Goal: Task Accomplishment & Management: Manage account settings

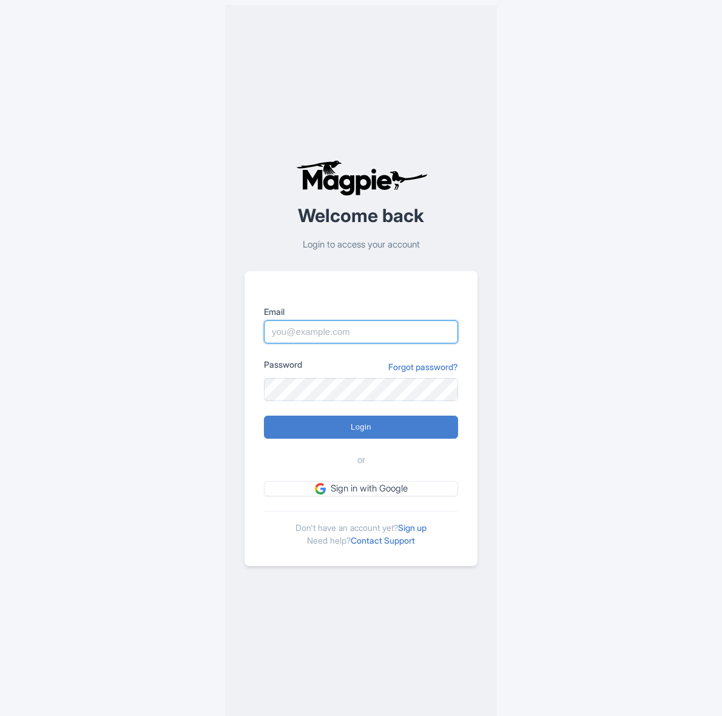
type input "[EMAIL_ADDRESS][DOMAIN_NAME]"
click at [353, 422] on input "Login" at bounding box center [361, 427] width 194 height 23
type input "Logging in..."
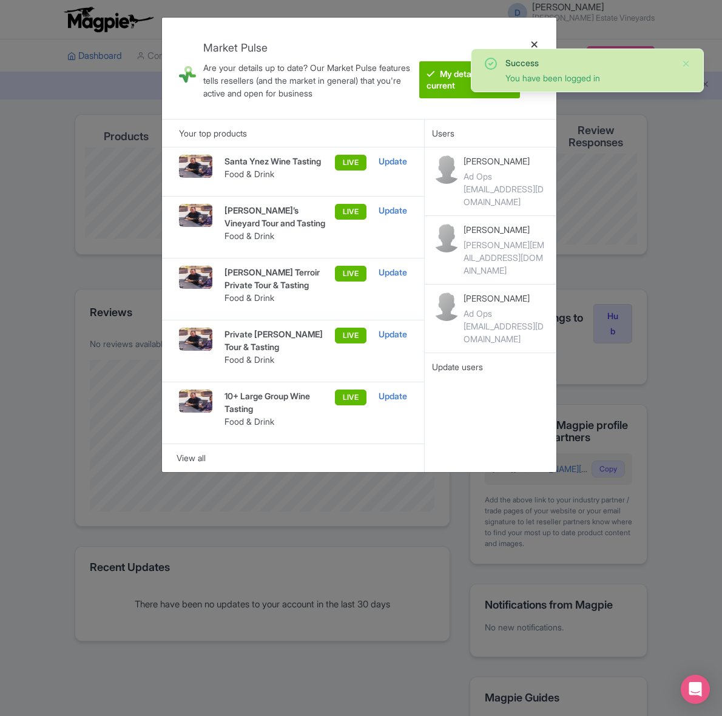
click at [536, 44] on div at bounding box center [534, 68] width 29 height 82
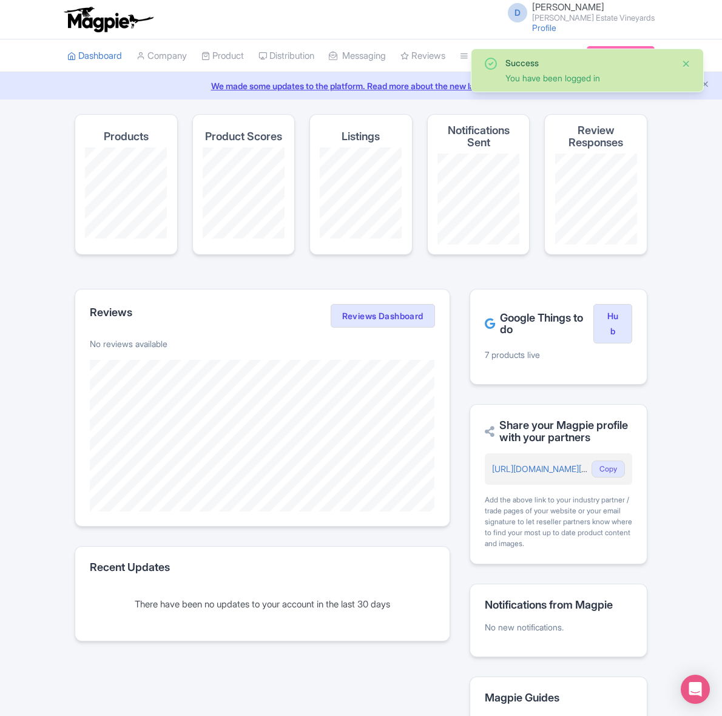
click at [687, 61] on button "Close" at bounding box center [687, 63] width 10 height 15
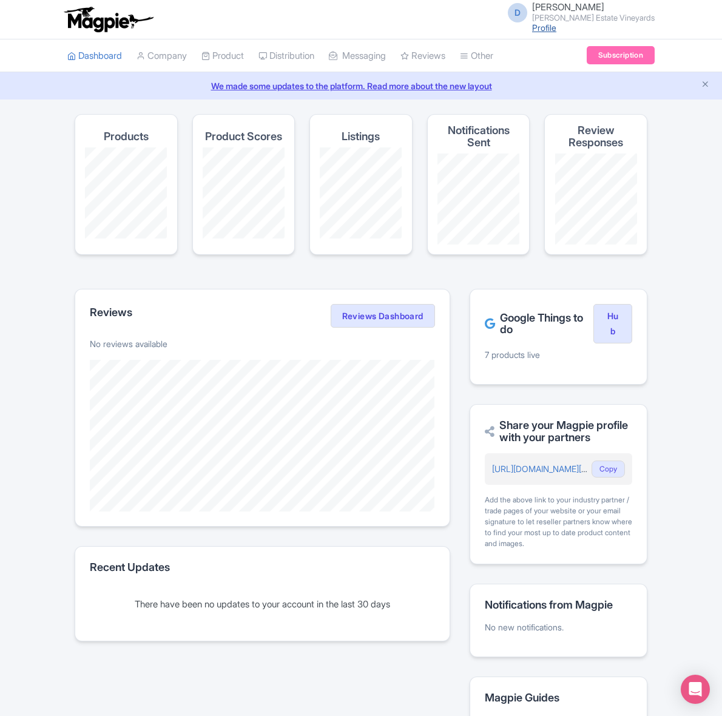
click at [557, 25] on link "Profile" at bounding box center [544, 27] width 24 height 10
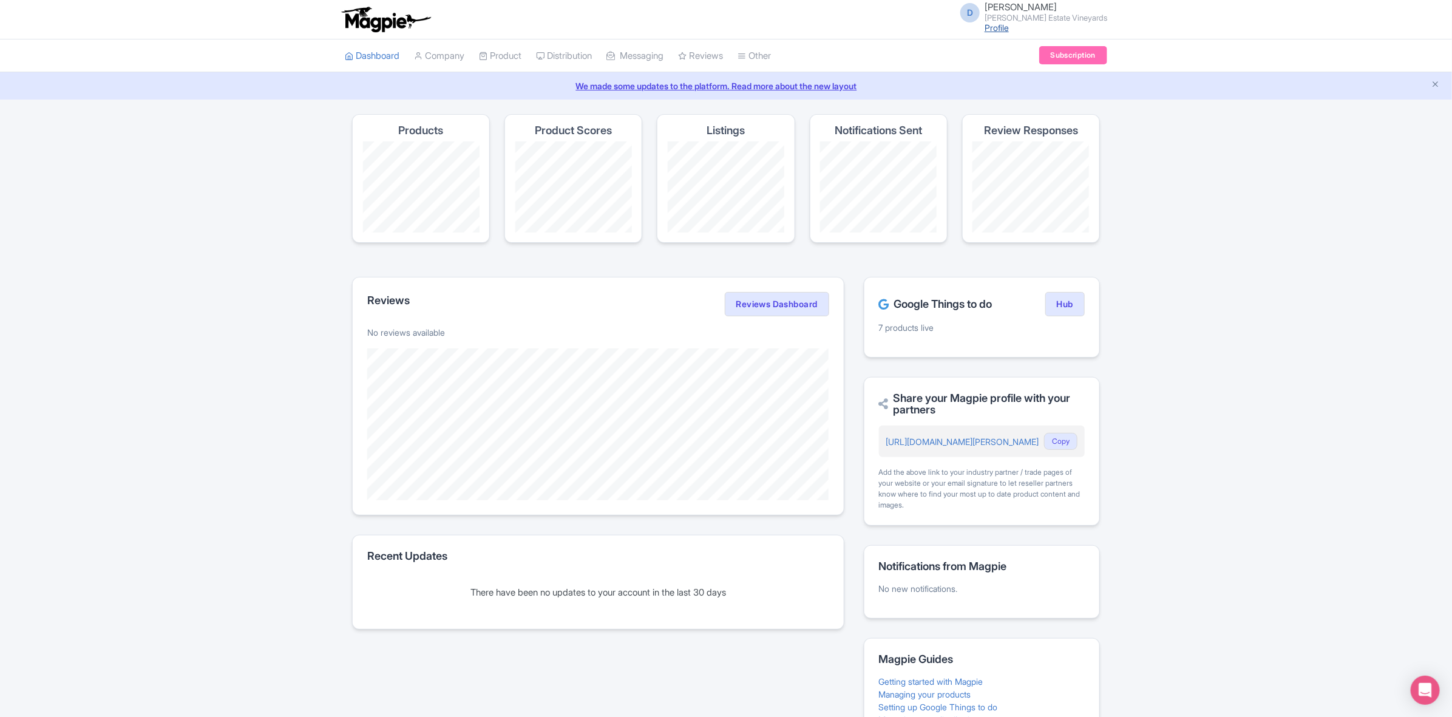
click at [722, 30] on link "Profile" at bounding box center [997, 27] width 24 height 10
click at [435, 53] on link "Company" at bounding box center [439, 55] width 50 height 33
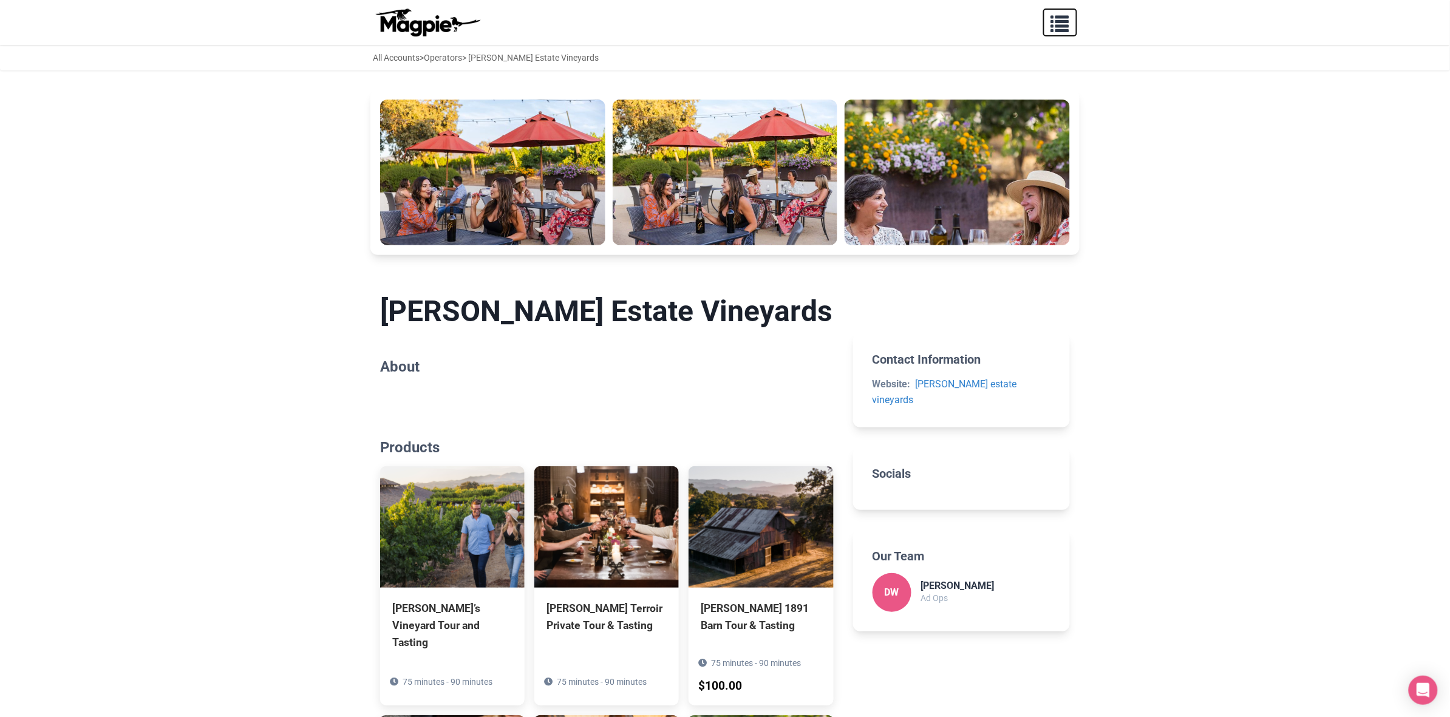
click at [1066, 25] on span "button" at bounding box center [1060, 21] width 18 height 18
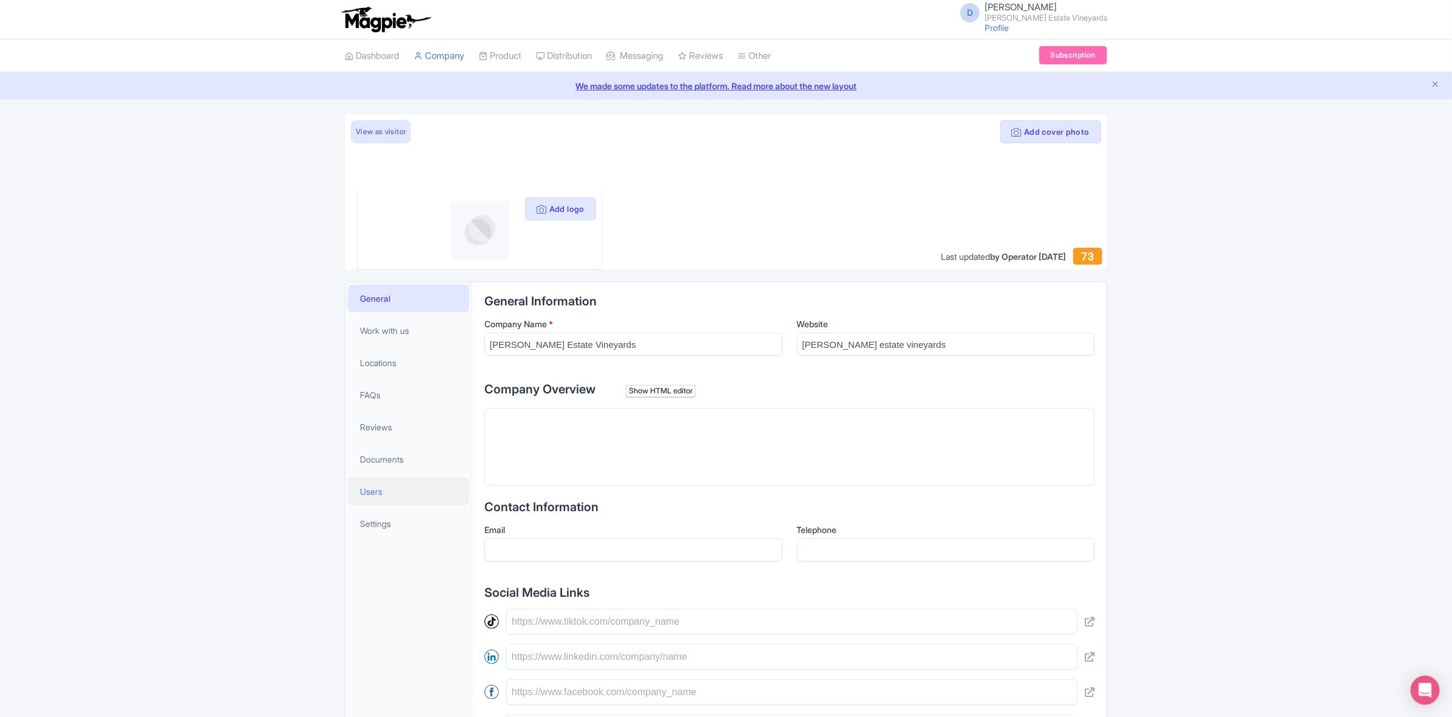
click at [381, 491] on span "Users" at bounding box center [371, 491] width 22 height 13
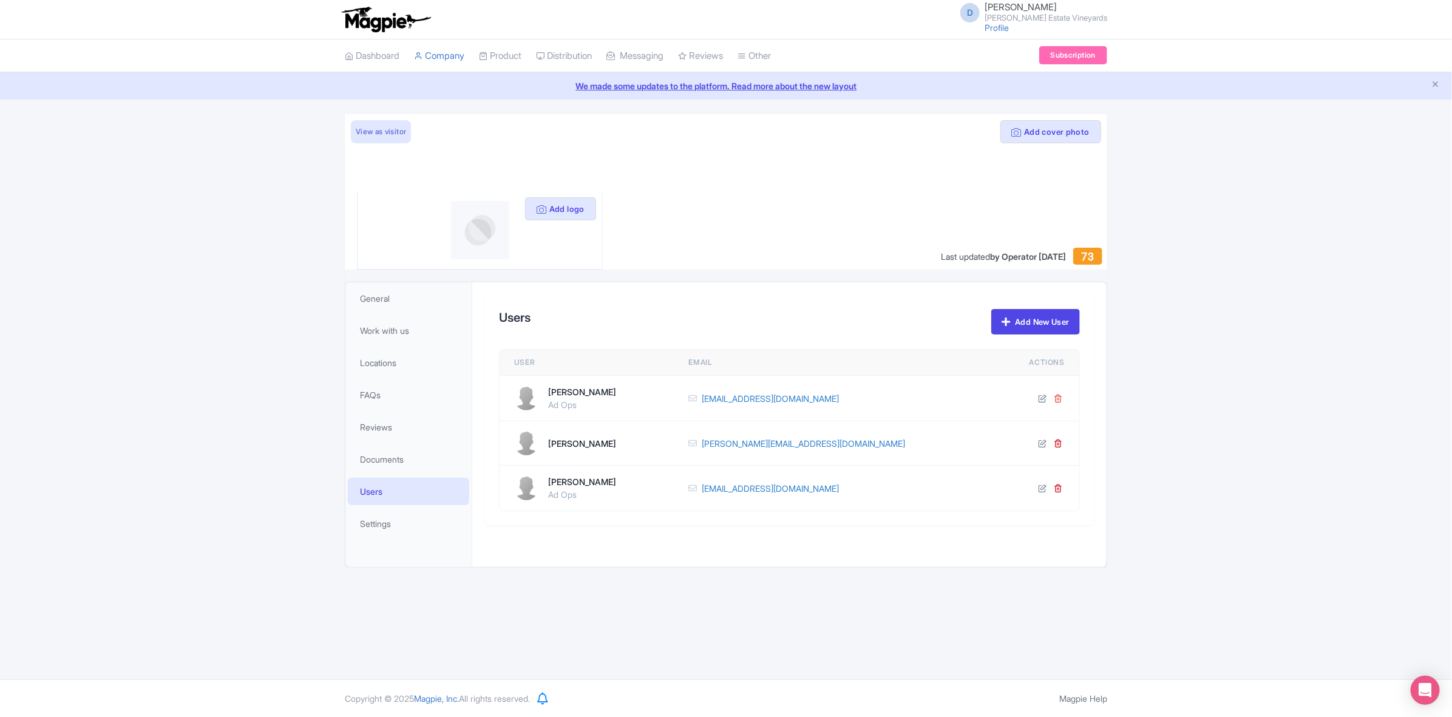
click at [1060, 396] on icon at bounding box center [1058, 398] width 8 height 8
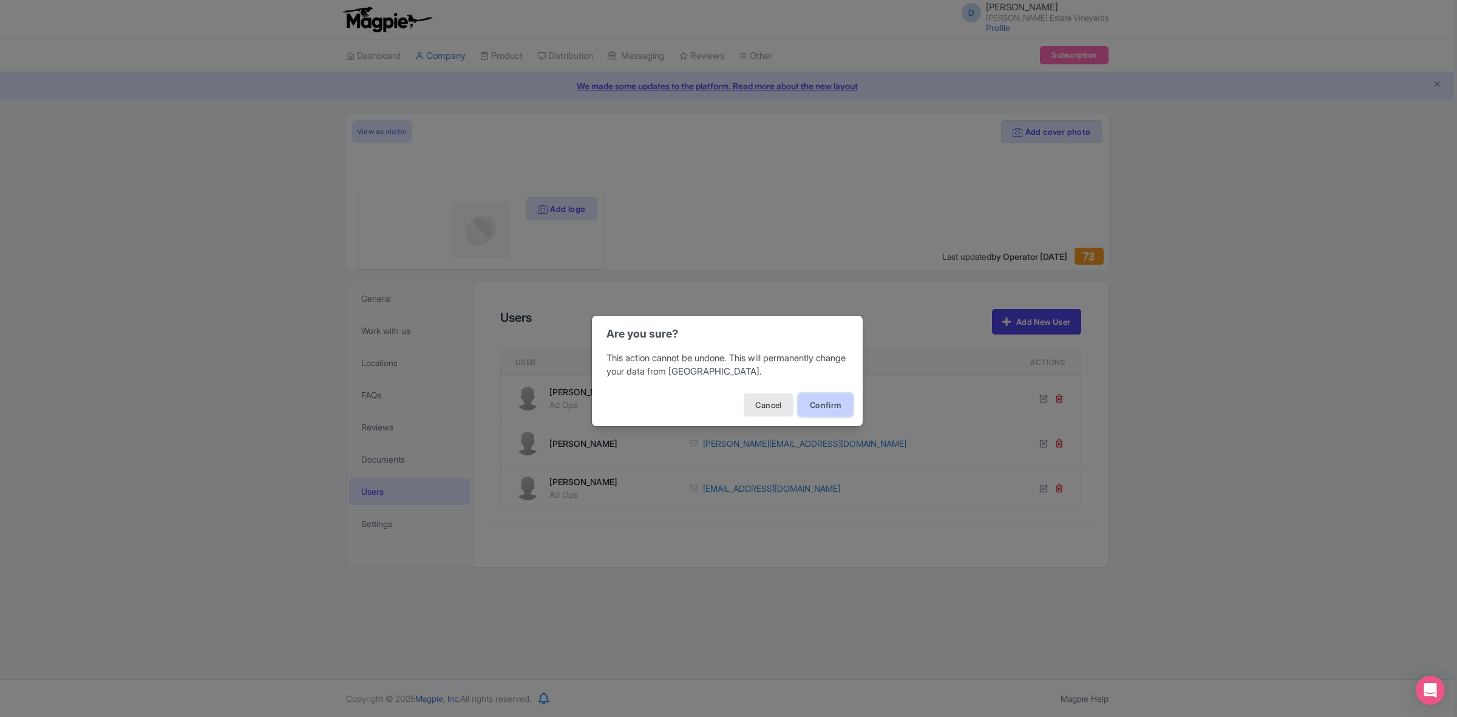
click at [840, 411] on button "Confirm" at bounding box center [825, 404] width 55 height 23
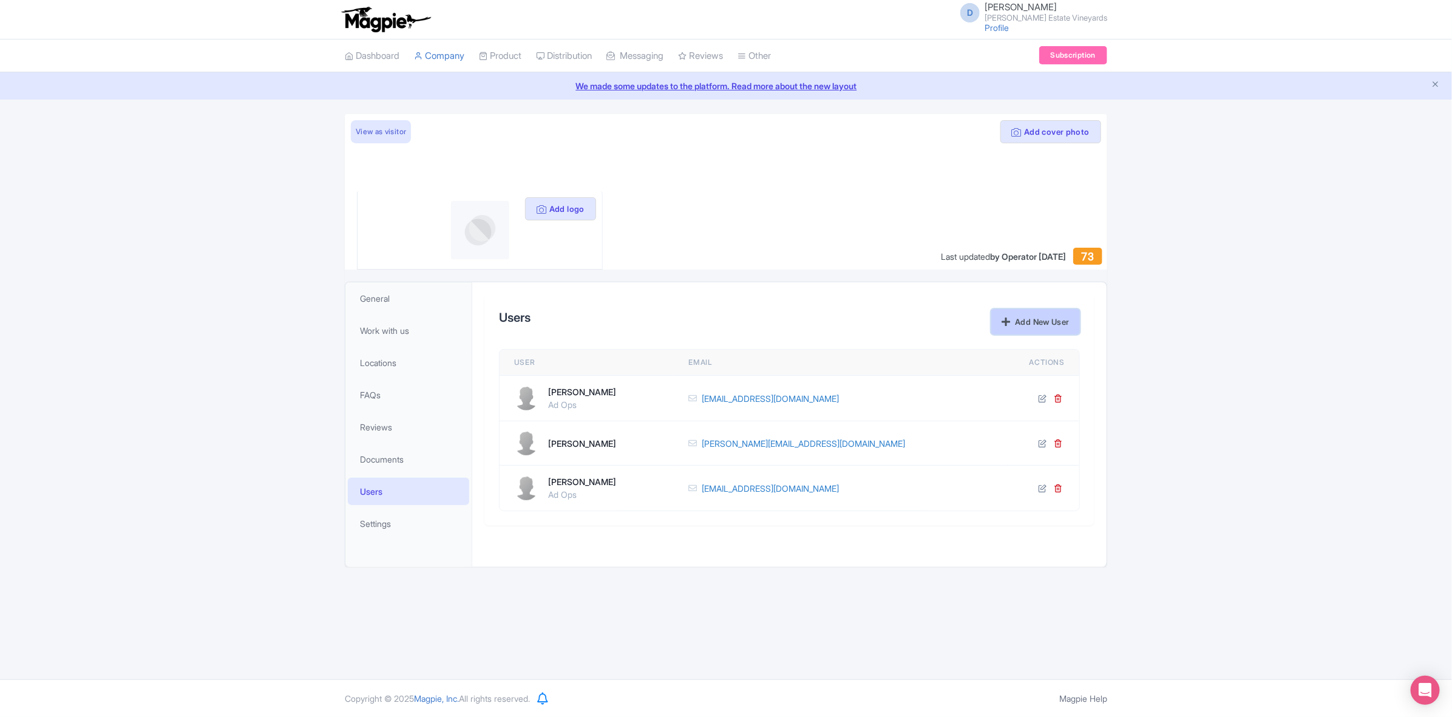
click at [1048, 325] on link "Add New User" at bounding box center [1035, 321] width 89 height 25
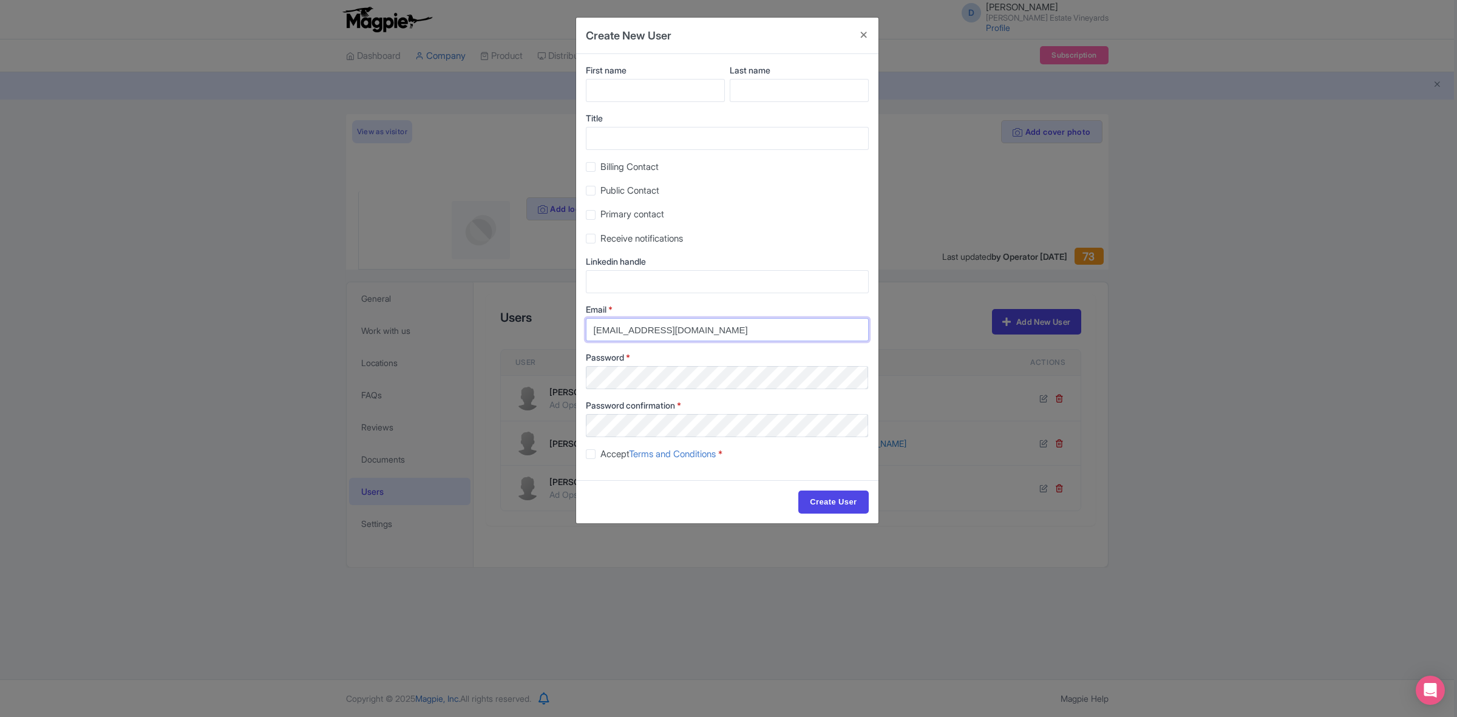
click at [671, 332] on input "[EMAIL_ADDRESS][DOMAIN_NAME]" at bounding box center [727, 329] width 283 height 23
click at [671, 331] on input "[EMAIL_ADDRESS][DOMAIN_NAME]" at bounding box center [727, 329] width 283 height 23
paste input "tjgrowthconsulting"
type input "[EMAIL_ADDRESS][DOMAIN_NAME]"
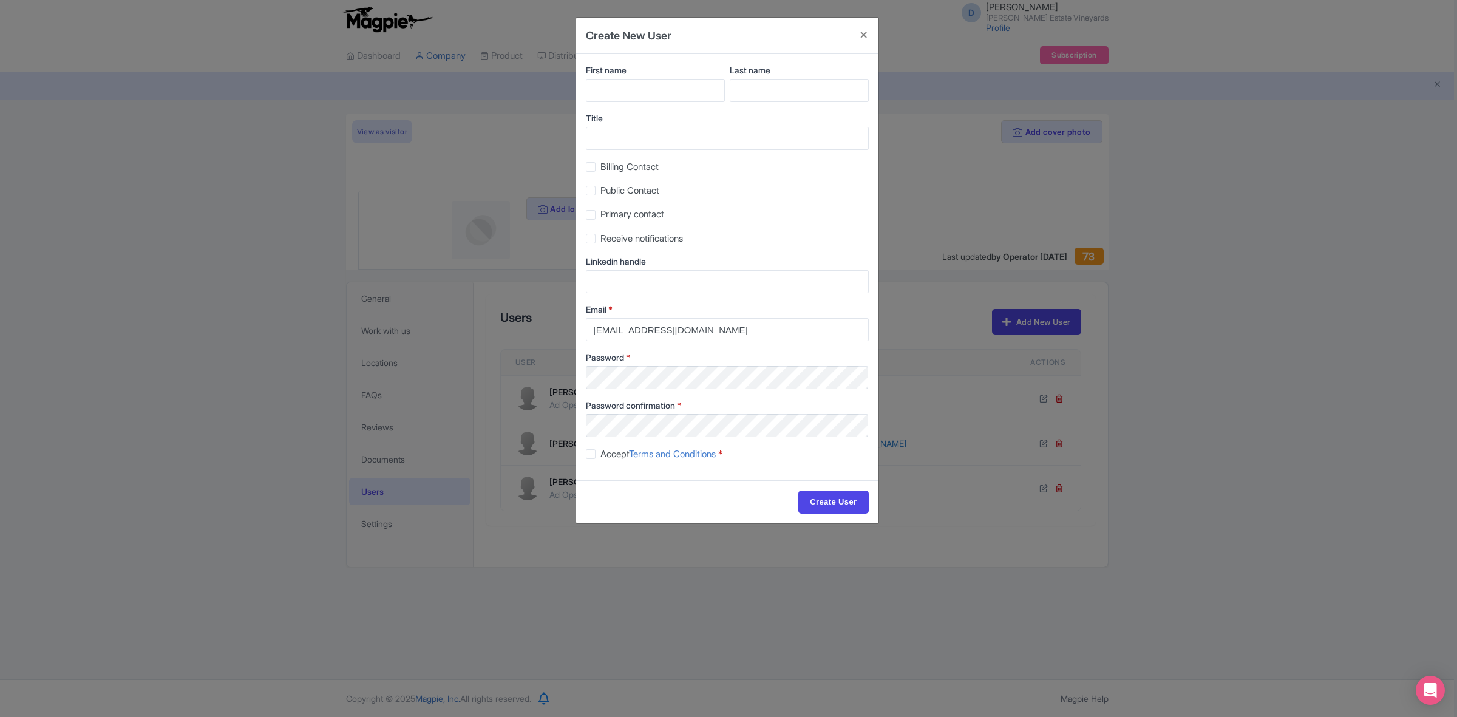
click at [654, 396] on div "First name Last name Title Billing Contact Public Contact Primary contact Recei…" at bounding box center [727, 267] width 302 height 426
click at [653, 97] on input "First name" at bounding box center [655, 90] width 139 height 23
type input "Tyla"
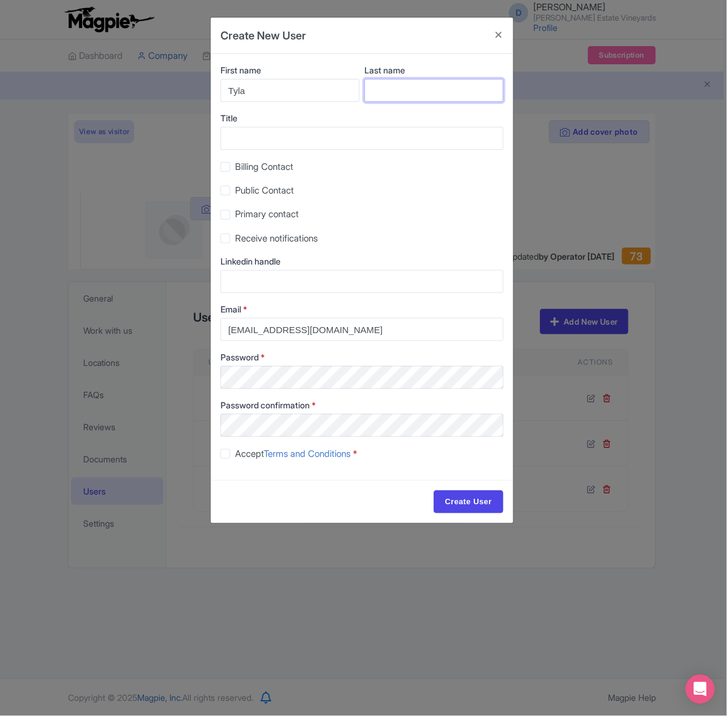
click at [393, 79] on input "Last name" at bounding box center [433, 90] width 139 height 23
paste input "Damhuis"
type input "Damhuis"
click at [376, 140] on input "Title" at bounding box center [361, 138] width 283 height 23
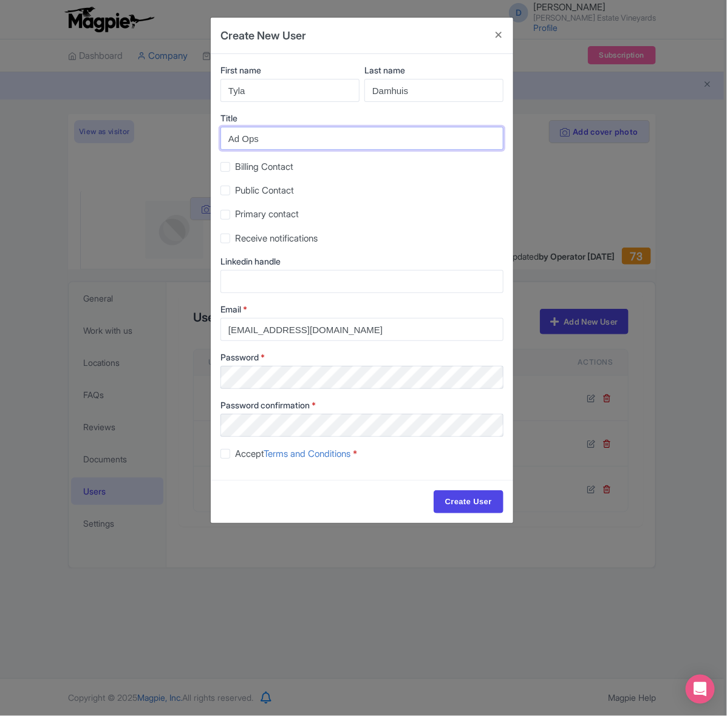
type input "Ad Ops"
click at [483, 501] on input "Create User" at bounding box center [468, 502] width 70 height 23
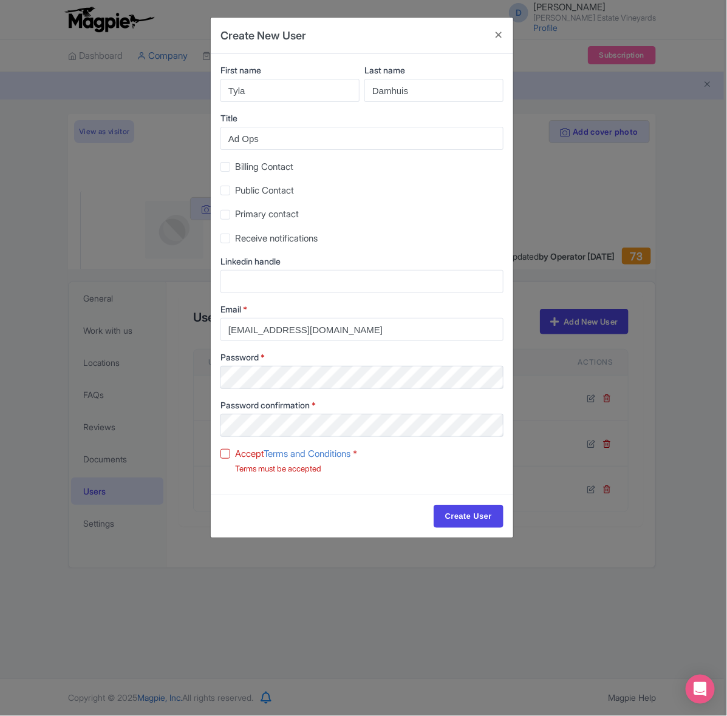
click at [231, 454] on div "Accept Terms and Conditions * Terms must be accepted" at bounding box center [361, 461] width 283 height 29
click at [235, 458] on label "Accept Terms and Conditions *" at bounding box center [296, 454] width 122 height 14
click at [235, 455] on input "Accept Terms and Conditions *" at bounding box center [239, 451] width 8 height 8
checkbox input "true"
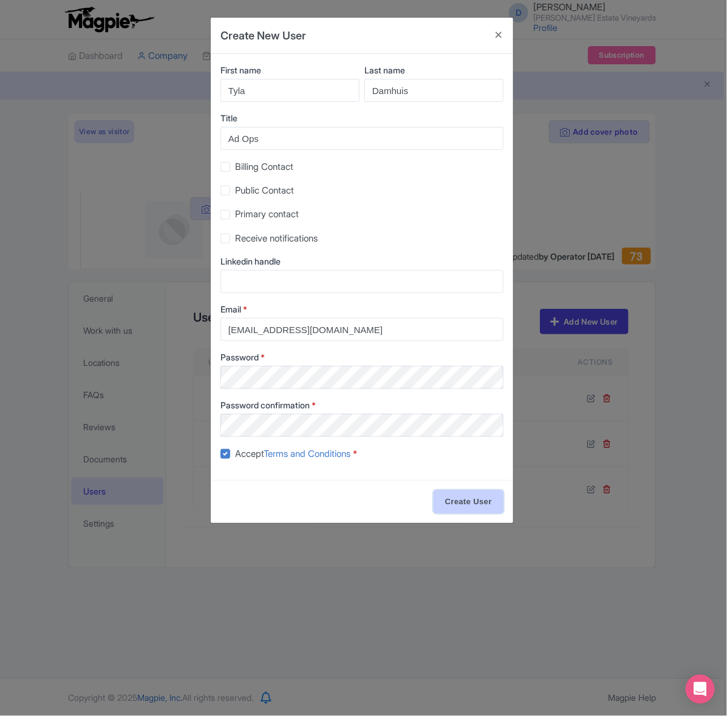
click at [466, 502] on input "Create User" at bounding box center [468, 502] width 70 height 23
click at [273, 512] on div "Create User" at bounding box center [362, 501] width 302 height 43
click at [477, 503] on input "Create User" at bounding box center [468, 502] width 70 height 23
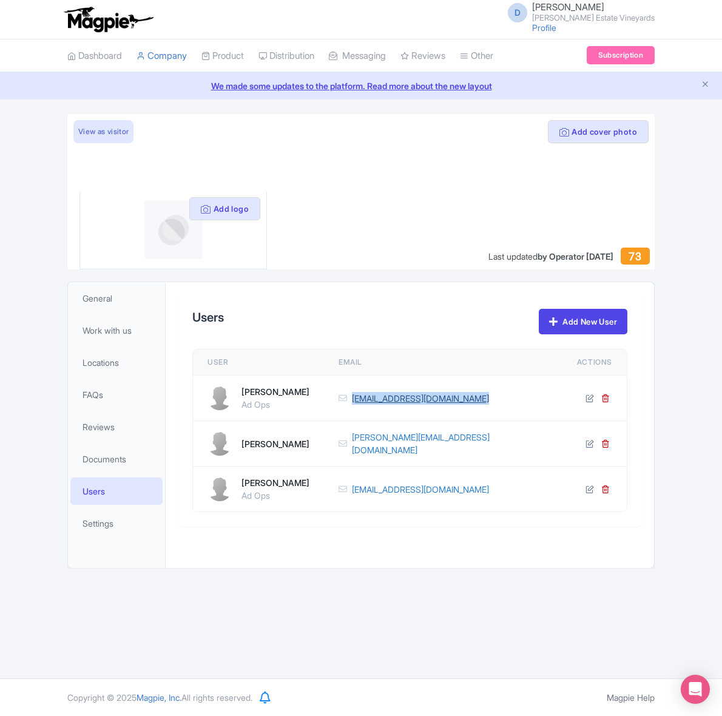
drag, startPoint x: 519, startPoint y: 401, endPoint x: 371, endPoint y: 395, distance: 148.3
click at [371, 395] on div "[EMAIL_ADDRESS][DOMAIN_NAME]" at bounding box center [437, 398] width 196 height 13
copy link "[EMAIL_ADDRESS][DOMAIN_NAME]"
